Goal: Task Accomplishment & Management: Complete application form

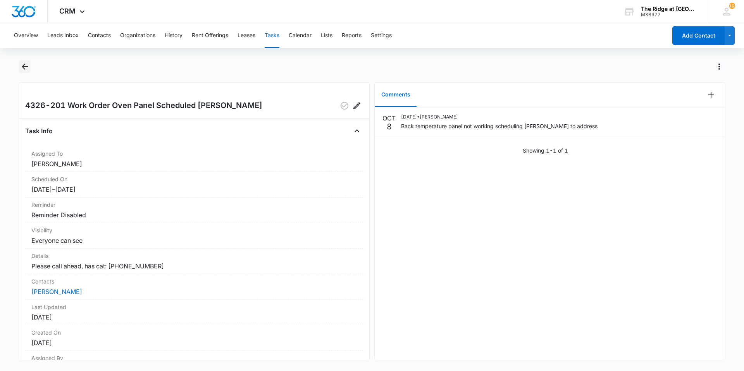
click at [22, 66] on icon "Back" at bounding box center [24, 66] width 9 height 9
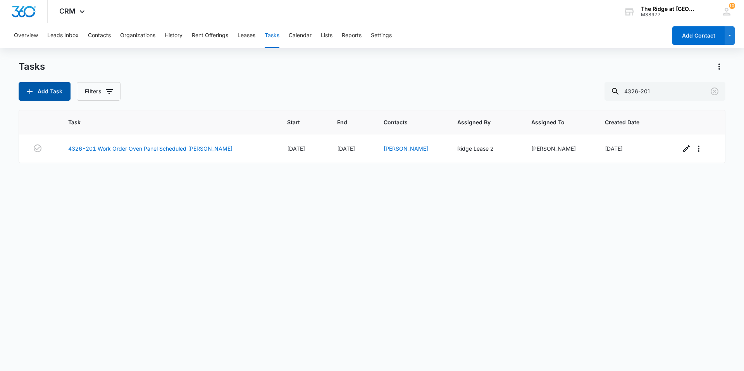
click at [60, 97] on button "Add Task" at bounding box center [45, 91] width 52 height 19
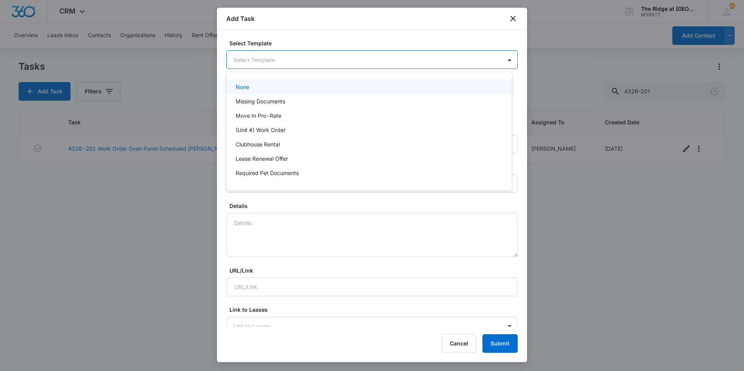
click at [257, 60] on body "CRM Apps Reputation Websites Forms CRM Email Social Content Ads Intelligence Fi…" at bounding box center [372, 185] width 744 height 371
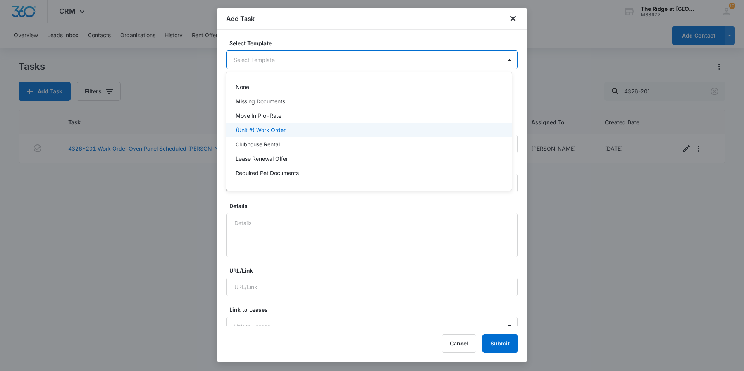
click at [267, 128] on p "(Unit #) Work Order" at bounding box center [261, 130] width 50 height 8
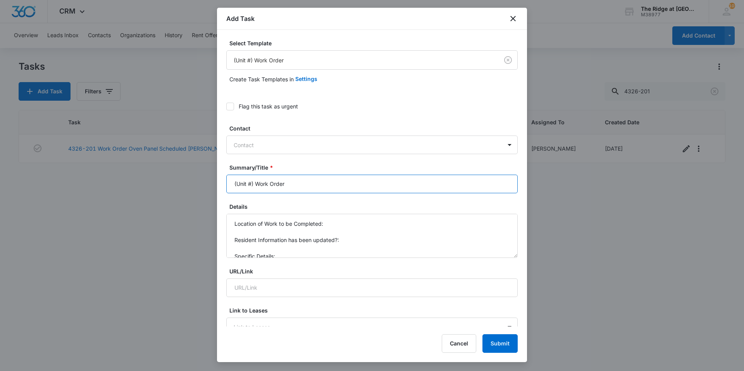
drag, startPoint x: 255, startPoint y: 187, endPoint x: 220, endPoint y: 188, distance: 35.3
click at [227, 190] on input "(Unit #) Work Order" at bounding box center [371, 184] width 291 height 19
click at [239, 181] on input "(Unit #) Work Order" at bounding box center [371, 184] width 291 height 19
drag, startPoint x: 254, startPoint y: 183, endPoint x: 229, endPoint y: 185, distance: 24.9
click at [229, 185] on input "(Unit #) Work Order" at bounding box center [371, 184] width 291 height 19
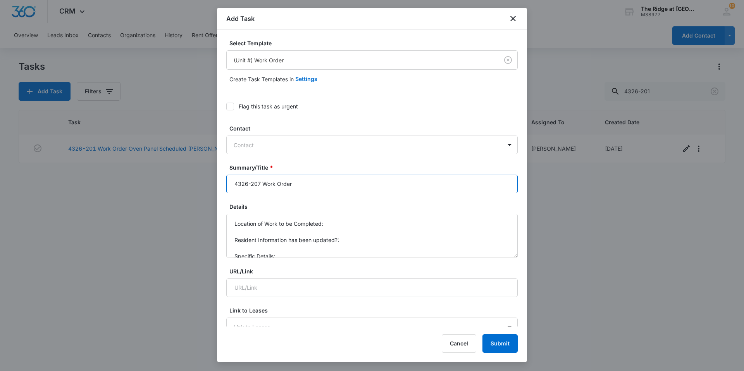
type input "4326-207 Work Order"
click at [483, 334] on button "Submit" at bounding box center [500, 343] width 35 height 19
click at [269, 150] on div at bounding box center [367, 145] width 267 height 10
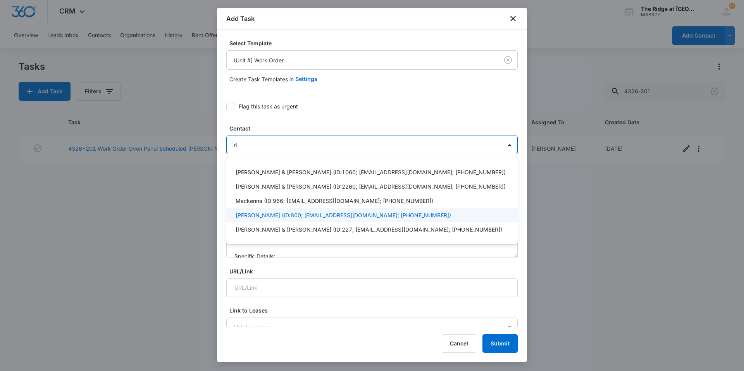
type input "r"
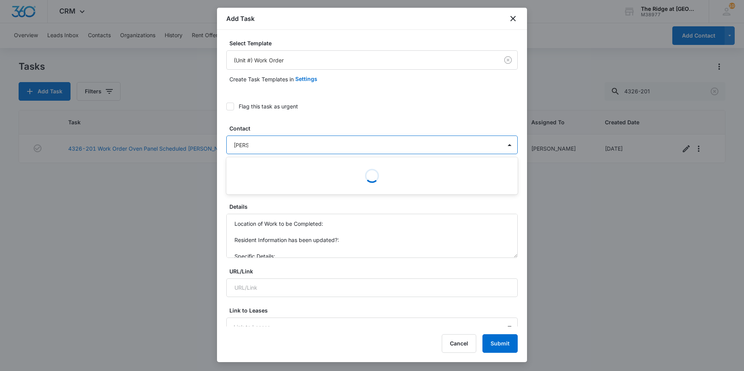
type input "[PERSON_NAME]"
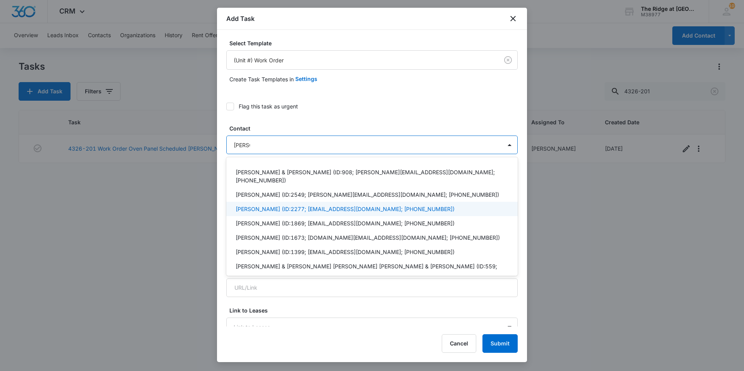
click at [249, 205] on p "[PERSON_NAME] (ID:2277; [EMAIL_ADDRESS][DOMAIN_NAME]; [PHONE_NUMBER])" at bounding box center [345, 209] width 219 height 8
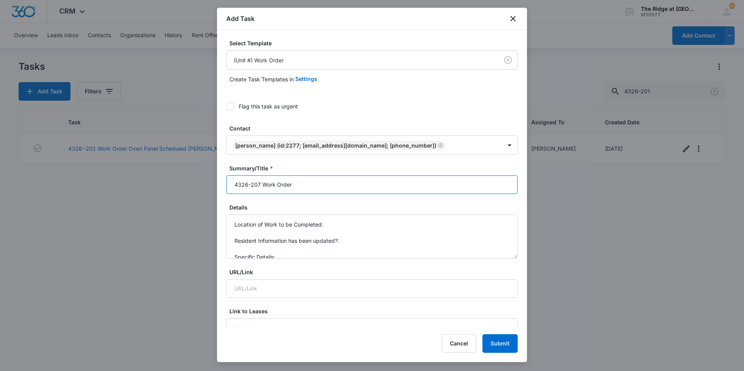
click at [314, 187] on input "4326-207 Work Order" at bounding box center [371, 185] width 291 height 19
type input "4326-207 Work Order Oven"
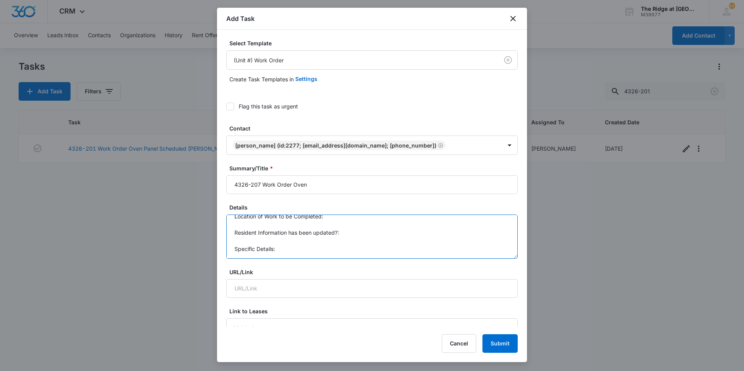
drag, startPoint x: 234, startPoint y: 222, endPoint x: 290, endPoint y: 255, distance: 65.3
click at [290, 255] on textarea "Location of Work to be Completed: Resident Information has been updated?: Speci…" at bounding box center [371, 237] width 291 height 44
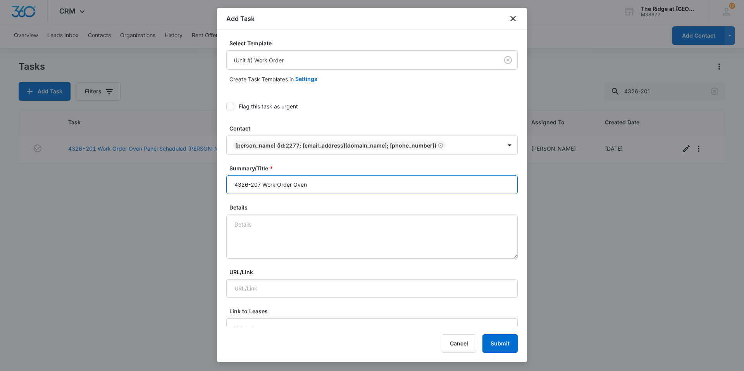
click at [326, 188] on input "4326-207 Work Order Oven" at bounding box center [371, 185] width 291 height 19
type input "4326-207 Work Order Oven trips breaker"
click at [298, 231] on textarea "Details" at bounding box center [371, 237] width 291 height 44
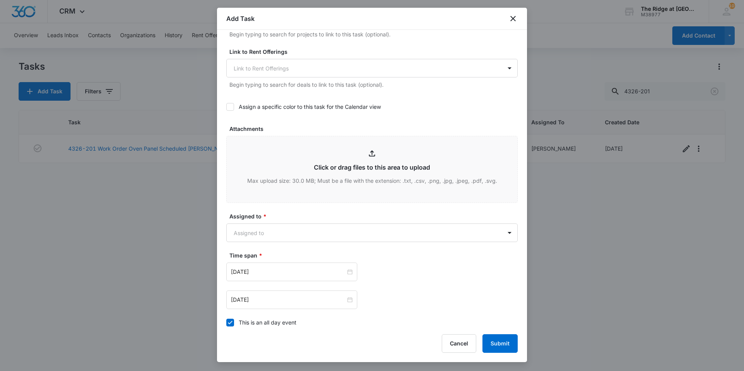
click at [298, 231] on body "CRM Apps Reputation Websites Forms CRM Email Social Content Ads Intelligence Fi…" at bounding box center [372, 185] width 744 height 371
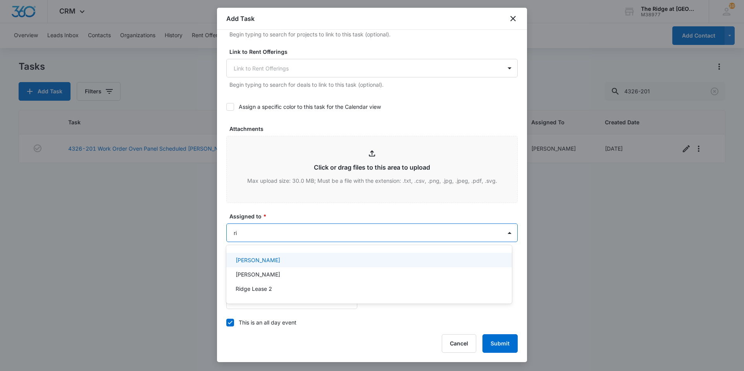
type input "ric"
drag, startPoint x: 291, startPoint y: 260, endPoint x: 293, endPoint y: 249, distance: 11.5
click at [291, 260] on div "[PERSON_NAME]" at bounding box center [368, 260] width 265 height 8
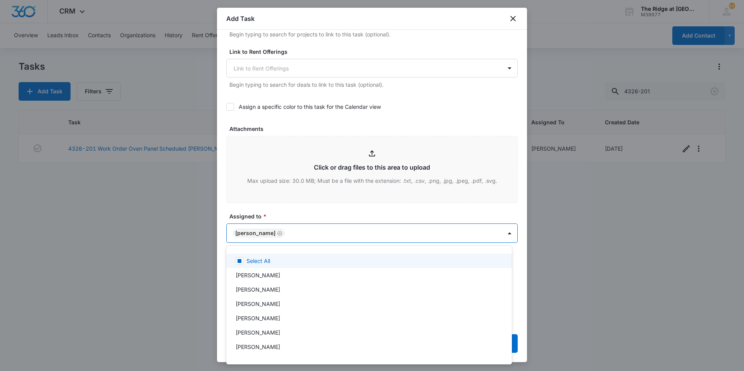
click at [295, 213] on div at bounding box center [372, 185] width 744 height 371
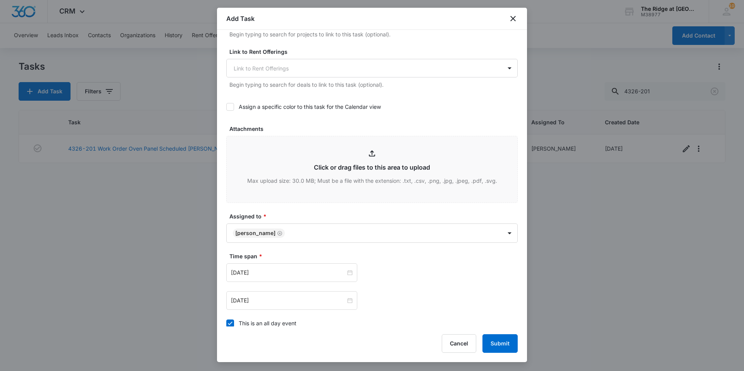
scroll to position [421, 0]
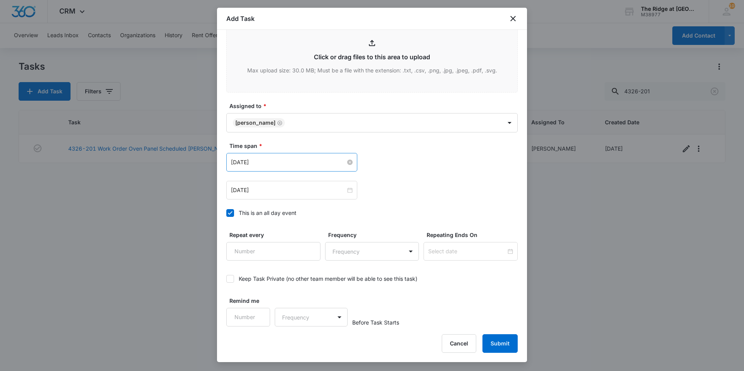
click at [275, 161] on input "[DATE]" at bounding box center [288, 162] width 115 height 9
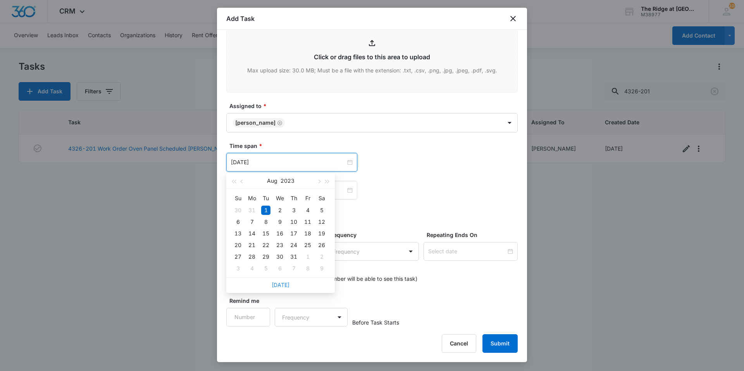
click at [279, 286] on link "[DATE]" at bounding box center [281, 285] width 18 height 7
type input "[DATE]"
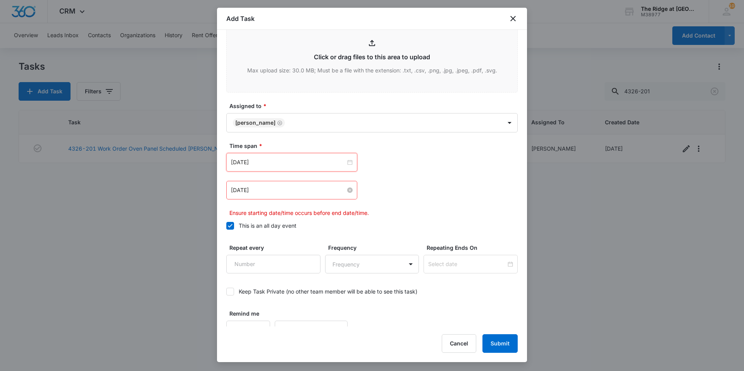
click at [265, 193] on input "[DATE]" at bounding box center [288, 190] width 115 height 9
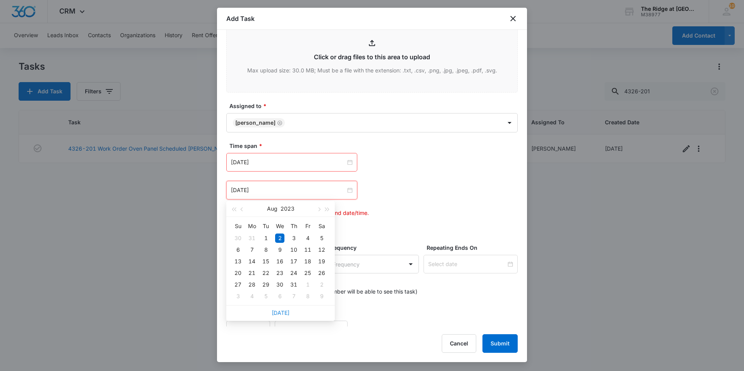
click at [279, 315] on link "[DATE]" at bounding box center [281, 313] width 18 height 7
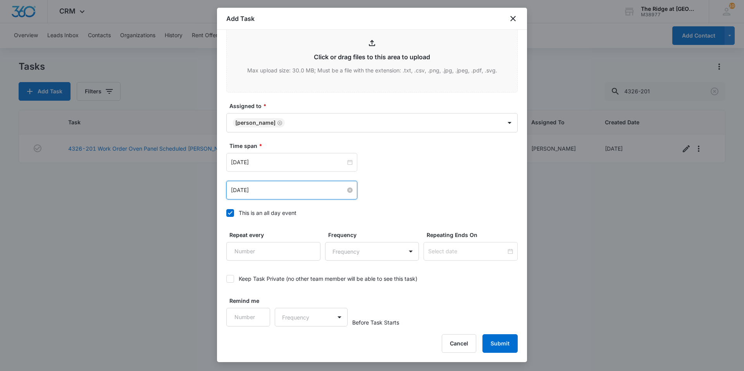
click at [279, 190] on input "[DATE]" at bounding box center [288, 190] width 115 height 9
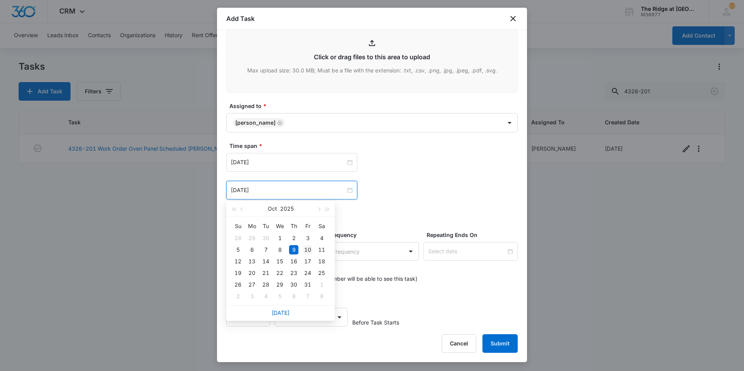
type input "[DATE]"
click at [305, 248] on div "10" at bounding box center [307, 249] width 9 height 9
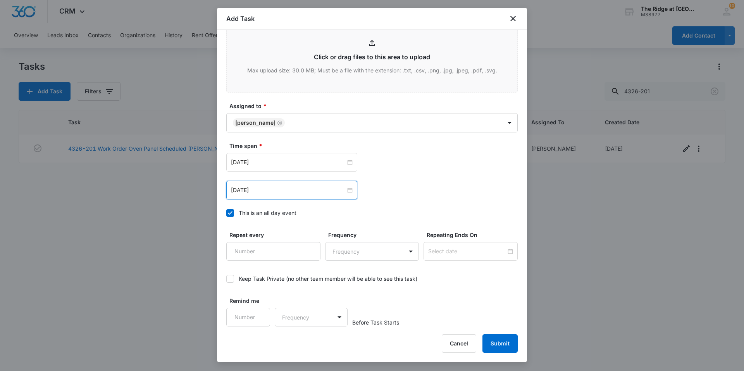
click at [381, 209] on label "This is an all day event" at bounding box center [371, 213] width 291 height 8
click at [226, 213] on input "This is an all day event" at bounding box center [226, 213] width 0 height 0
type input "[DATE]"
type input "12:00 am"
type input "[DATE]"
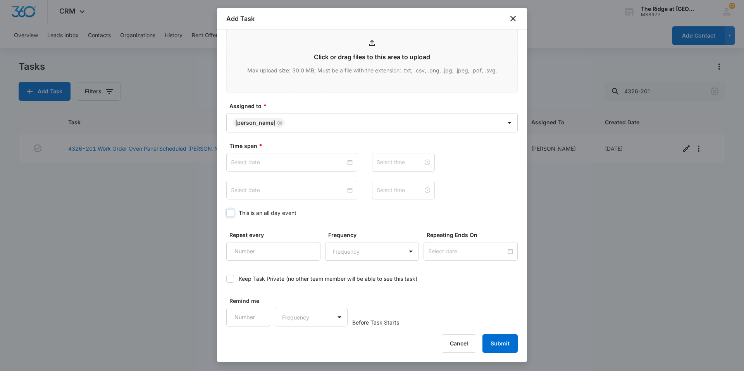
type input "12:00 am"
click at [244, 215] on div "This is an all day event" at bounding box center [268, 213] width 58 height 8
click at [226, 213] on input "This is an all day event" at bounding box center [226, 213] width 0 height 0
click at [244, 215] on div "This is an all day event" at bounding box center [268, 213] width 58 height 8
click at [226, 213] on input "This is an all day event" at bounding box center [226, 213] width 0 height 0
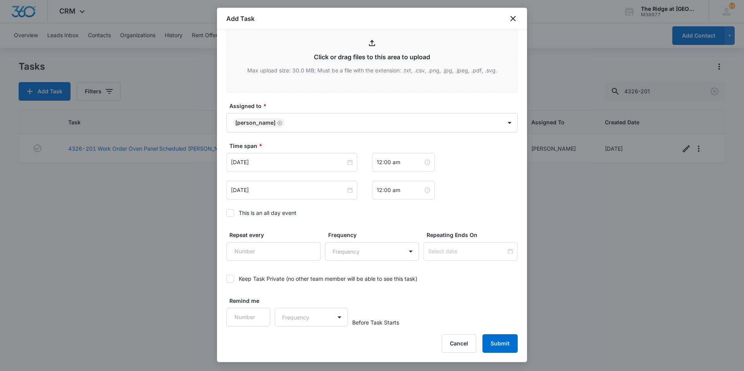
click at [249, 215] on div "This is an all day event" at bounding box center [268, 213] width 58 height 8
click at [226, 213] on input "This is an all day event" at bounding box center [226, 213] width 0 height 0
click at [272, 165] on input "[DATE]" at bounding box center [288, 162] width 115 height 9
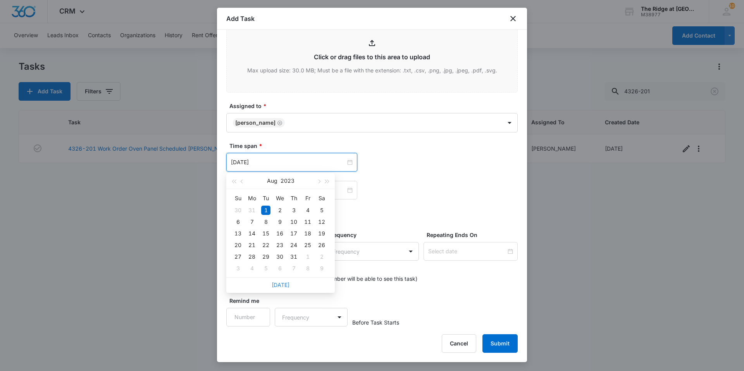
click at [286, 284] on link "[DATE]" at bounding box center [281, 285] width 18 height 7
type input "[DATE]"
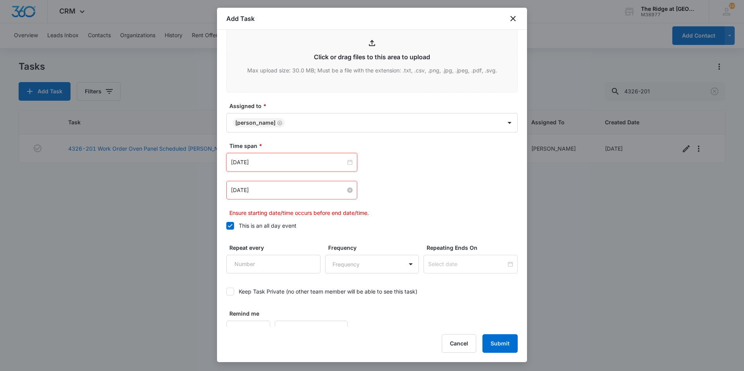
click at [288, 191] on input "[DATE]" at bounding box center [288, 190] width 115 height 9
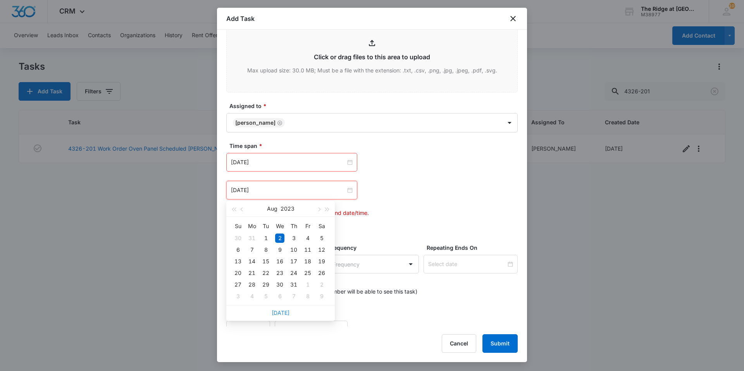
click at [283, 314] on link "[DATE]" at bounding box center [281, 313] width 18 height 7
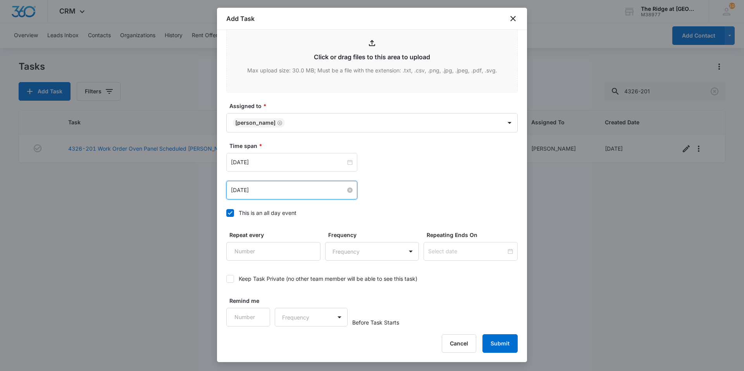
click at [276, 192] on input "[DATE]" at bounding box center [288, 190] width 115 height 9
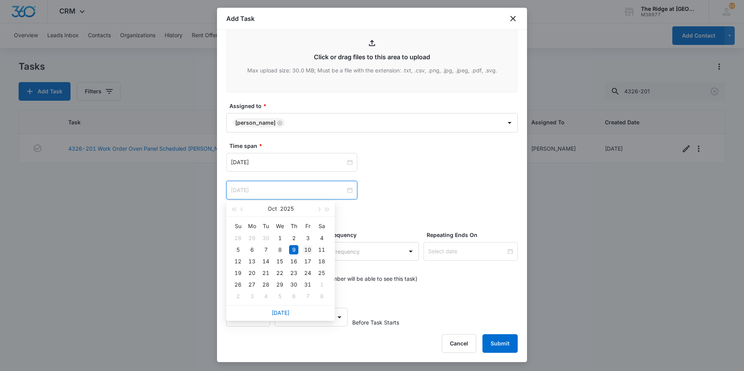
click at [306, 248] on div "10" at bounding box center [307, 249] width 9 height 9
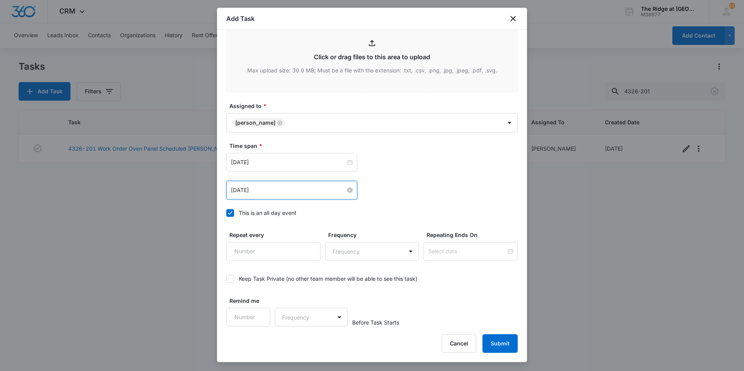
click at [291, 191] on input "[DATE]" at bounding box center [288, 190] width 115 height 9
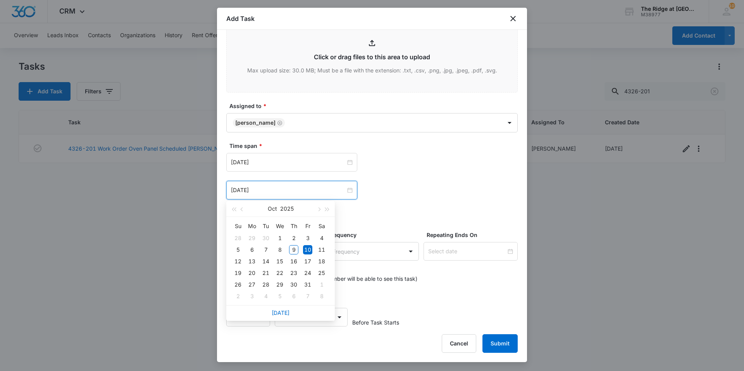
type input "[DATE]"
click at [304, 246] on div "10" at bounding box center [307, 249] width 9 height 9
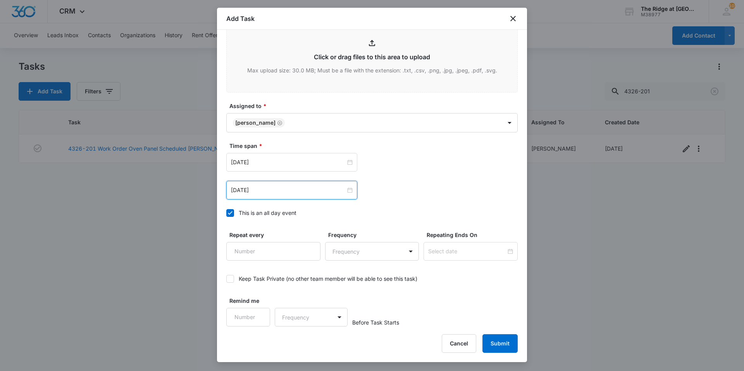
click at [398, 298] on div "Remind me Frequency Before Task Starts" at bounding box center [371, 312] width 291 height 30
click at [494, 345] on button "Submit" at bounding box center [500, 343] width 35 height 19
